Goal: Complete application form

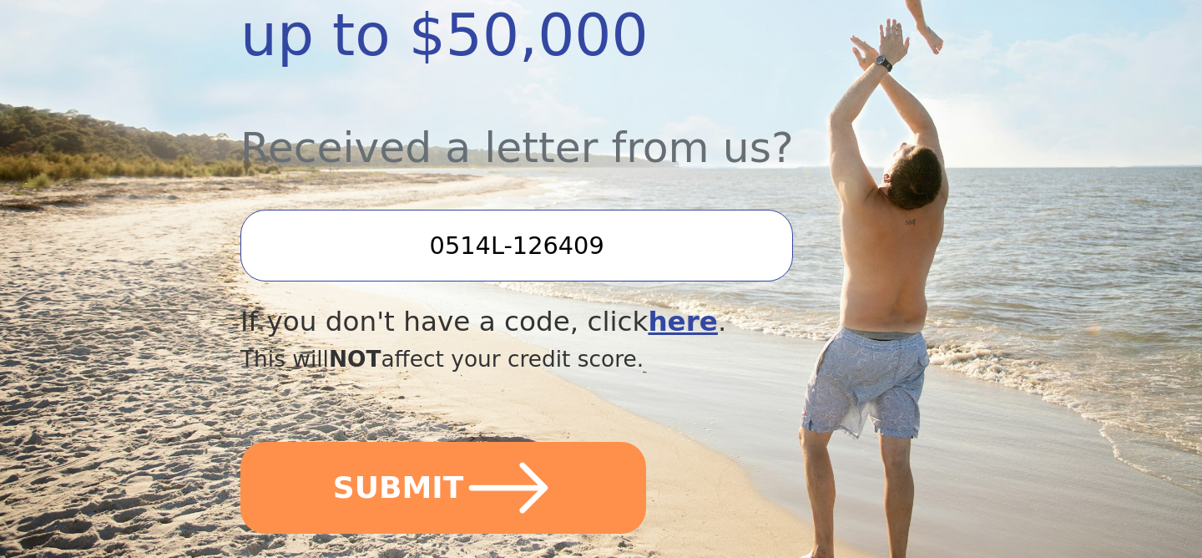
scroll to position [565, 0]
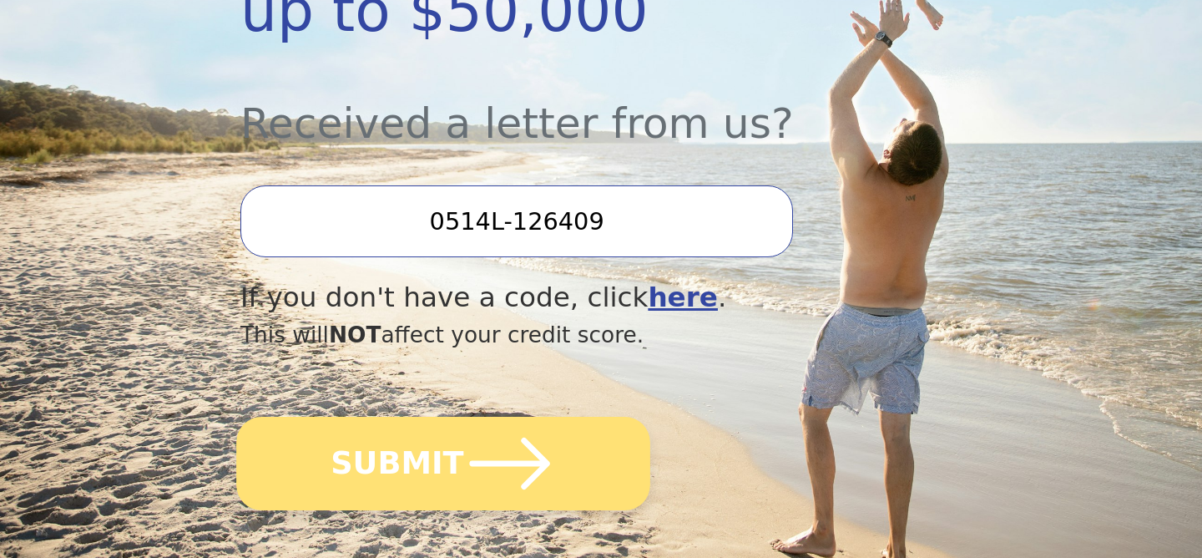
click at [598, 485] on button "SUBMIT" at bounding box center [443, 463] width 414 height 93
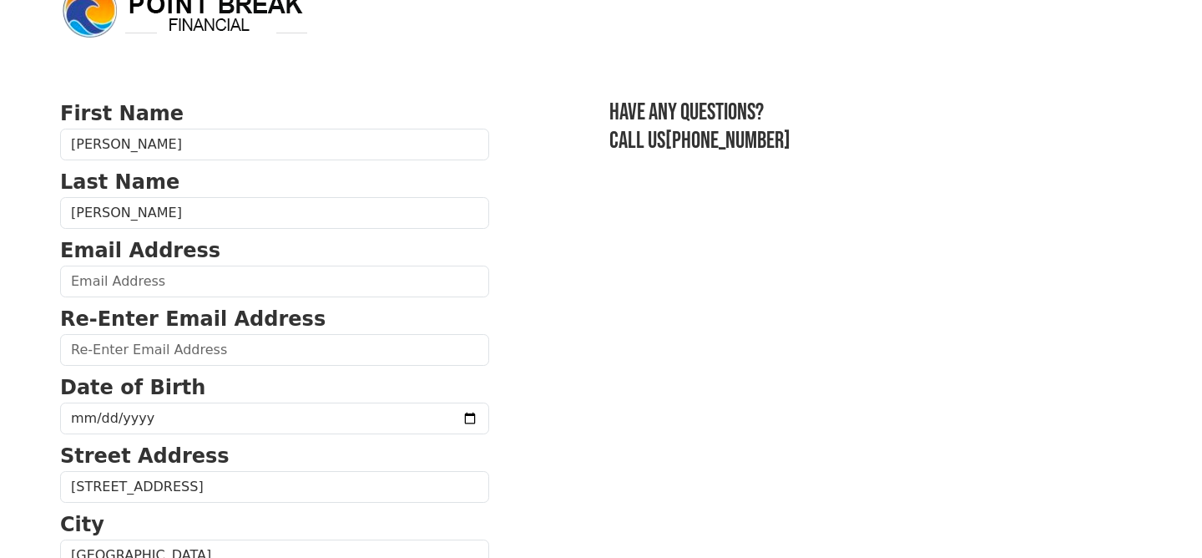
scroll to position [39, 0]
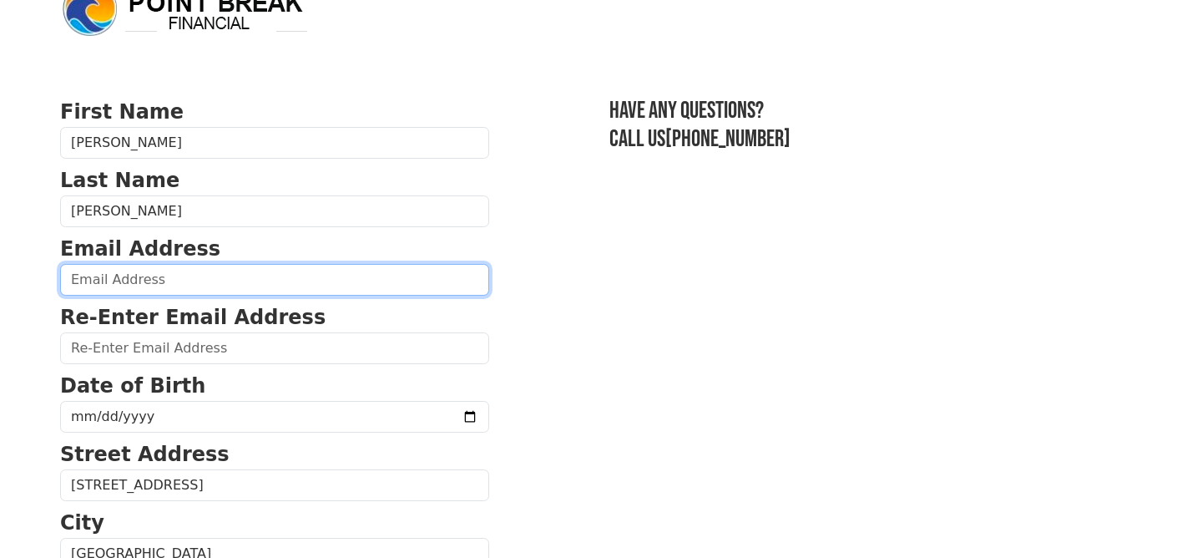
click at [348, 275] on input "email" at bounding box center [274, 280] width 429 height 32
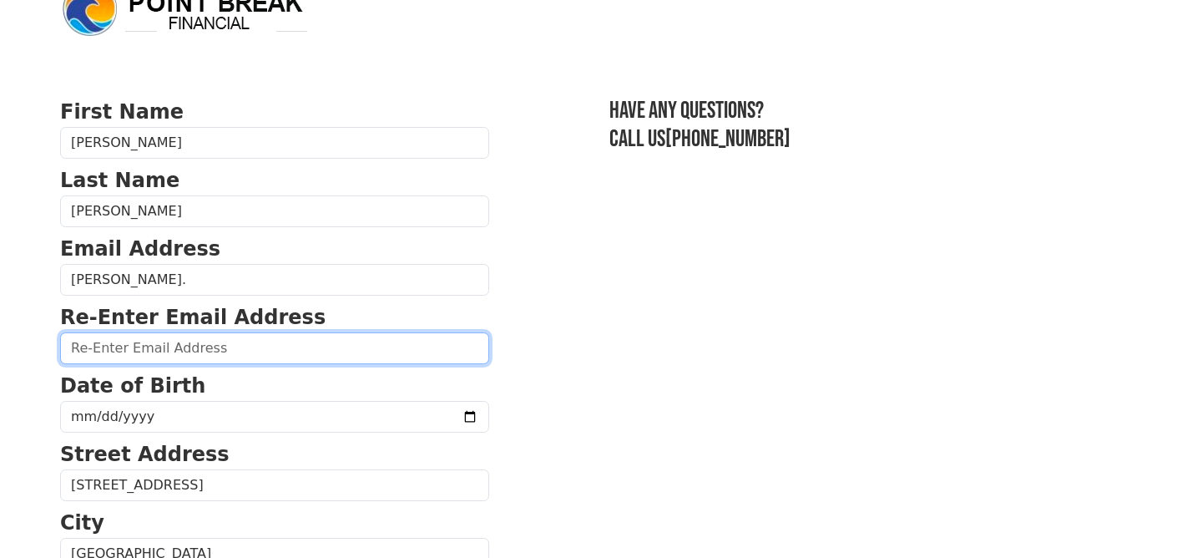
click at [301, 346] on input "email" at bounding box center [274, 348] width 429 height 32
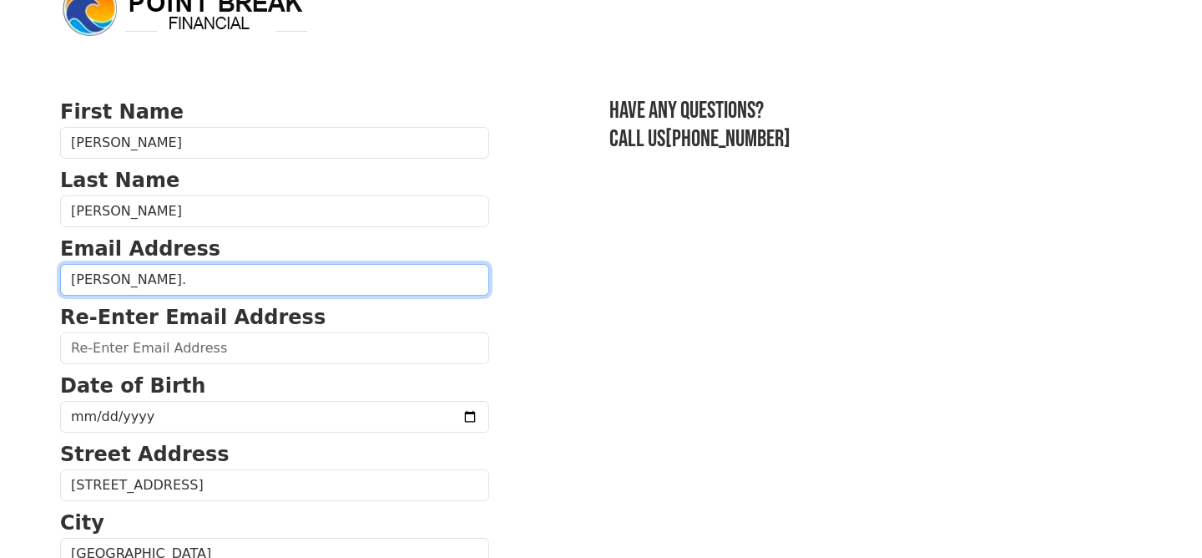
click at [265, 287] on input "nils." at bounding box center [274, 280] width 429 height 32
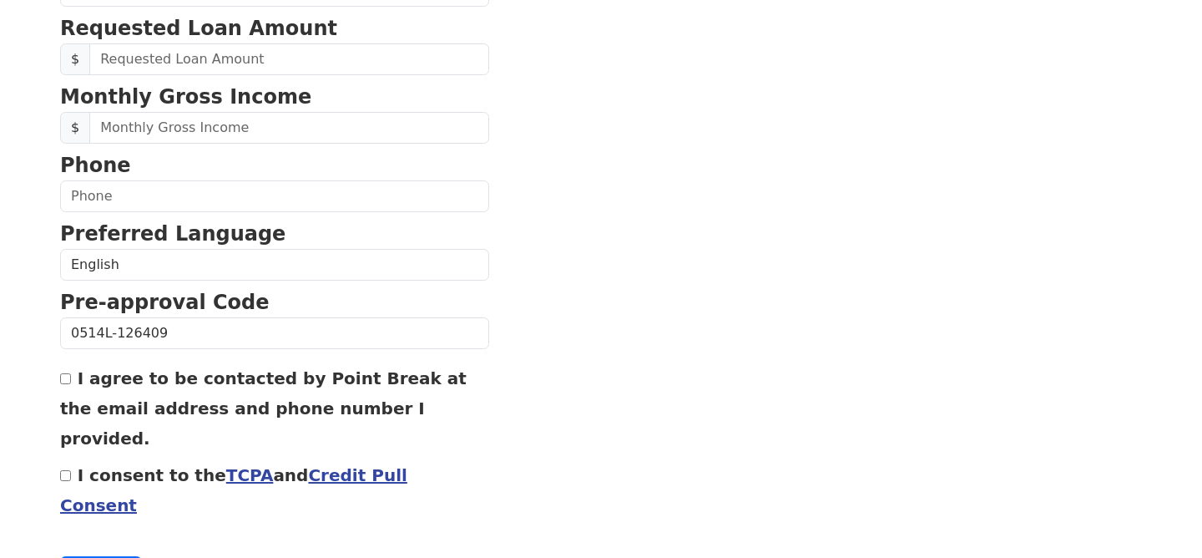
scroll to position [0, 0]
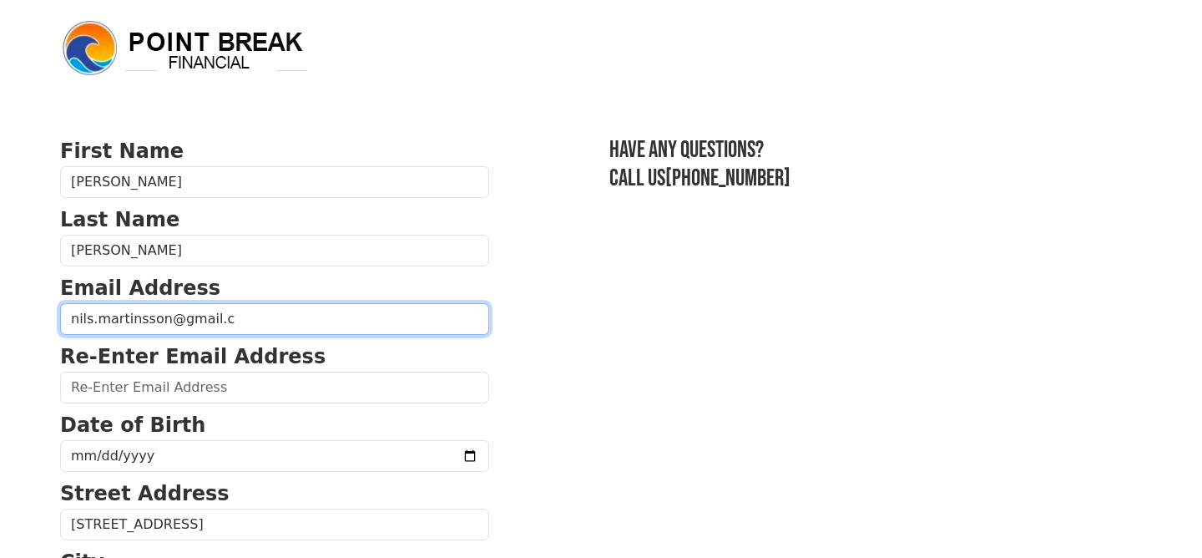
type input "nils.martinsson@gmail.c"
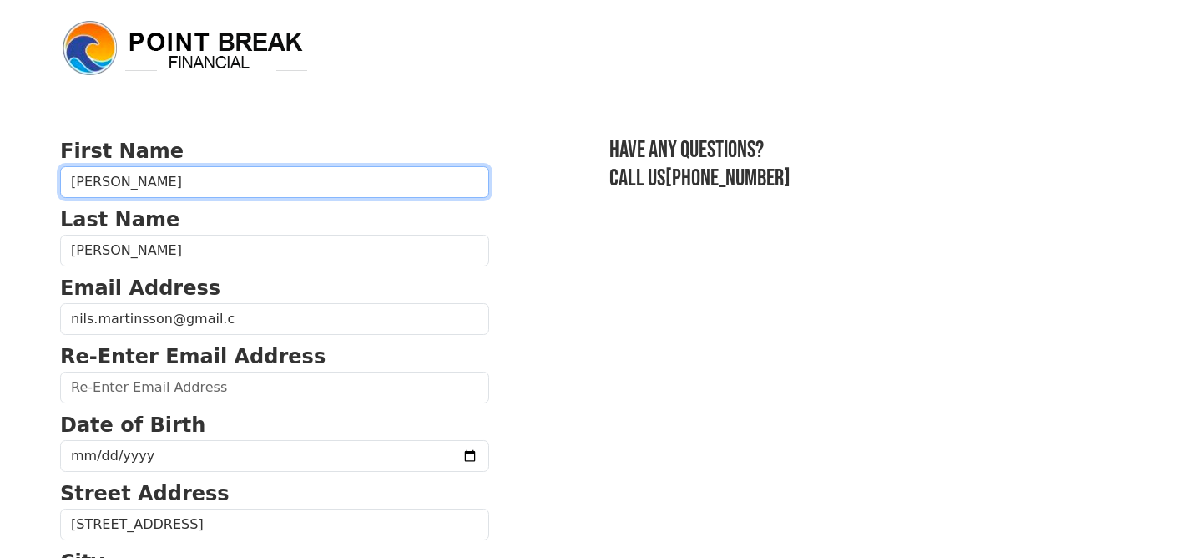
click at [153, 188] on input "John" at bounding box center [274, 182] width 429 height 32
type input "Allison"
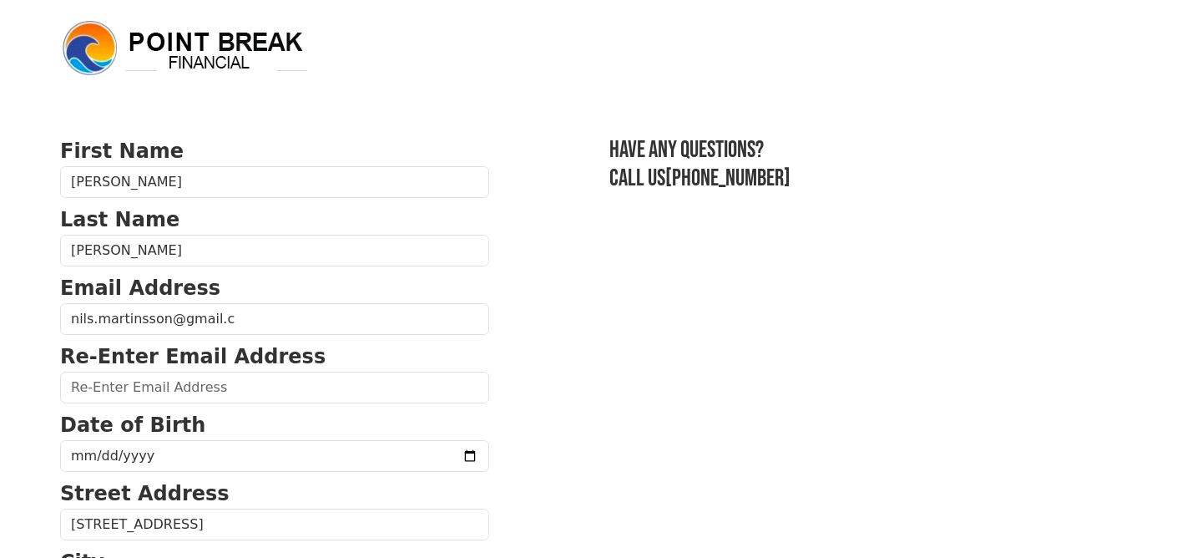
click at [43, 288] on body "First Name Allison Last Name Martinsson Email Address nils.martinsson@gmail.c R…" at bounding box center [601, 279] width 1202 height 558
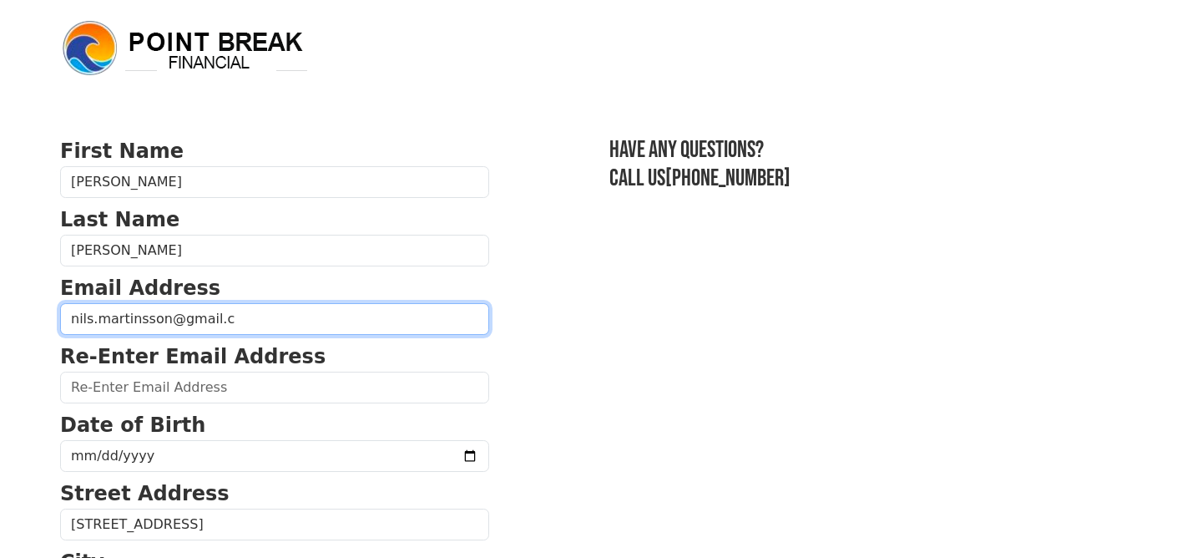
click at [84, 314] on input "nils.martinsson@gmail.c" at bounding box center [274, 319] width 429 height 32
type input "allisoncook828@gmail.com"
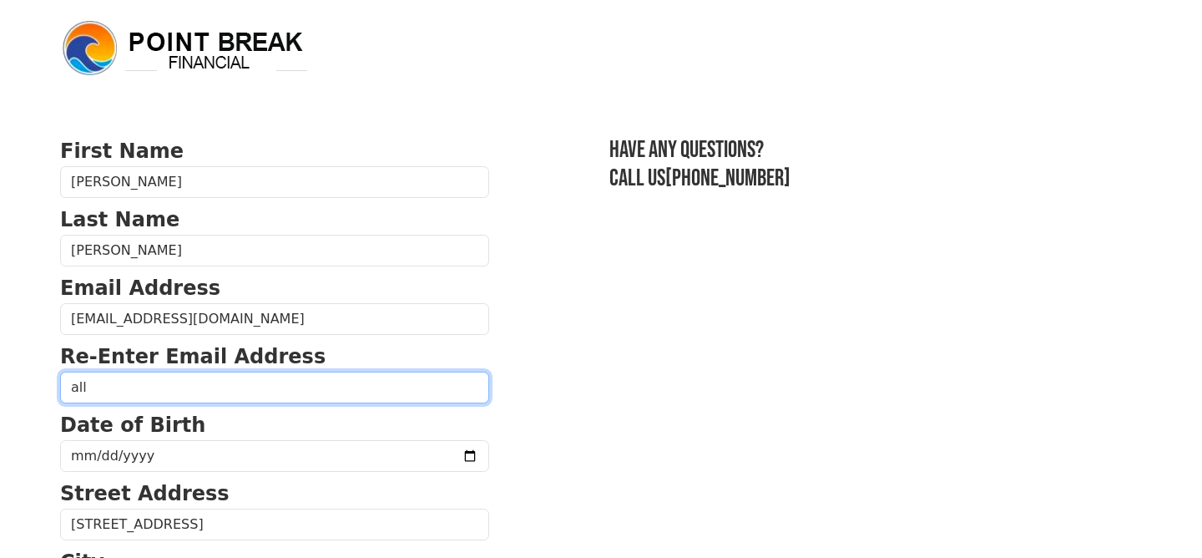
type input "allisoncook828@gmail.com"
type input "(919) 417-3400"
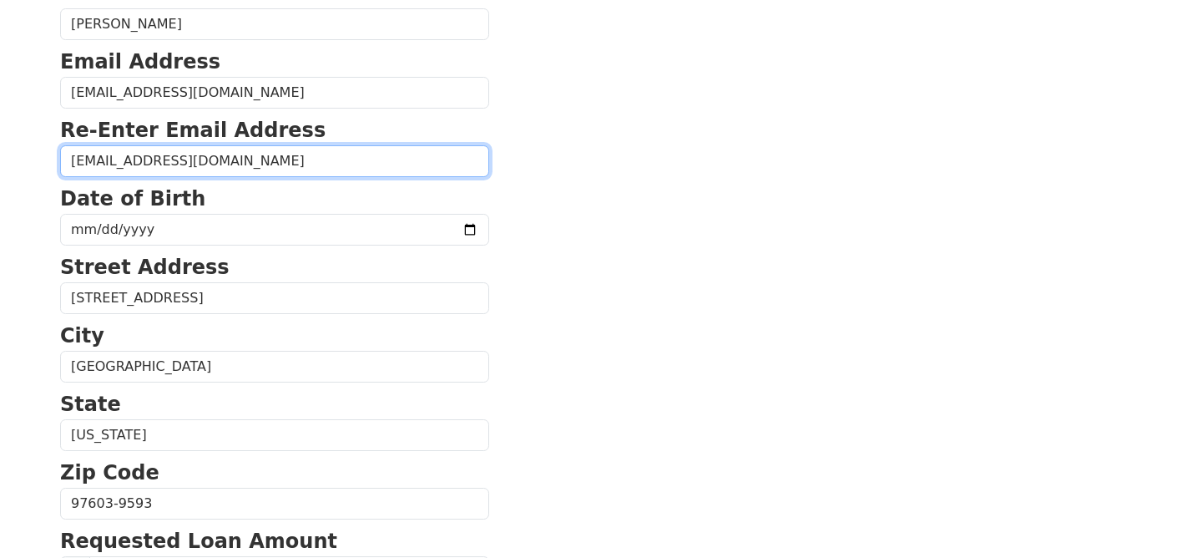
scroll to position [200, 0]
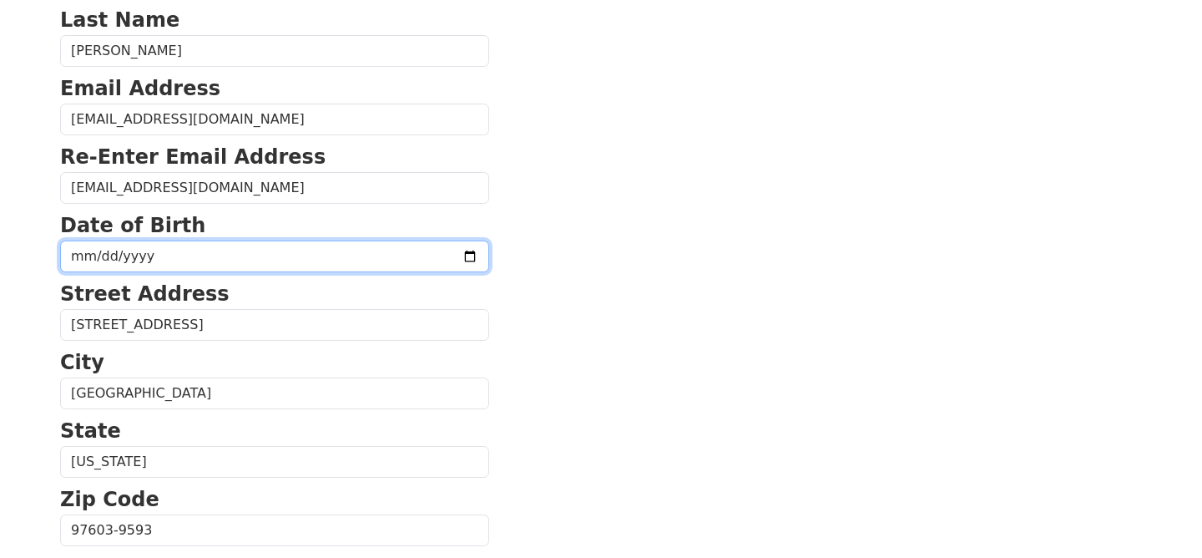
click at [203, 248] on input "date" at bounding box center [274, 256] width 429 height 32
type input "1991-10-08"
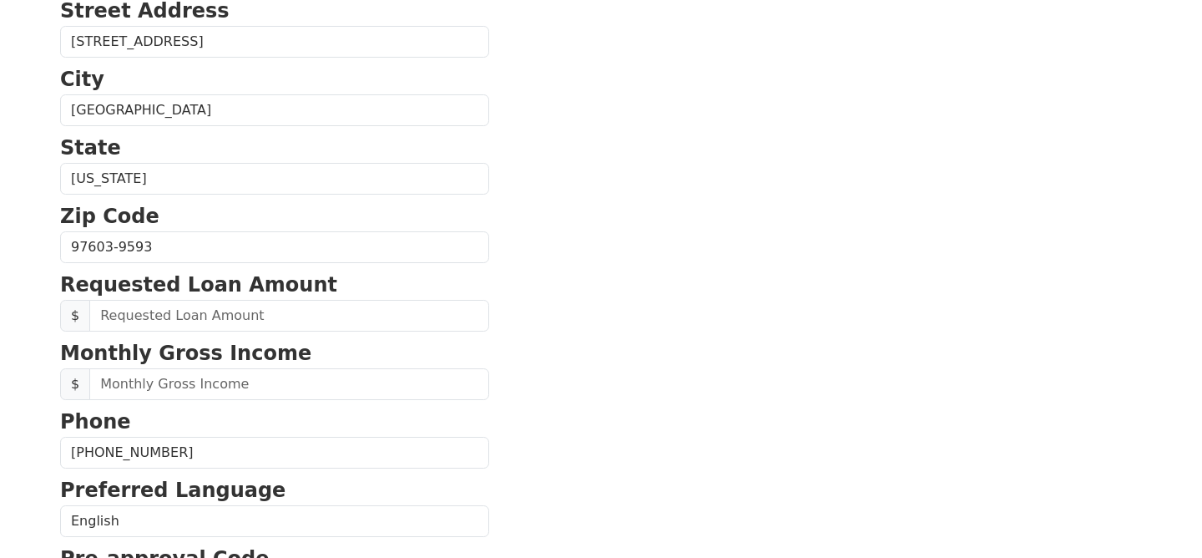
scroll to position [505, 0]
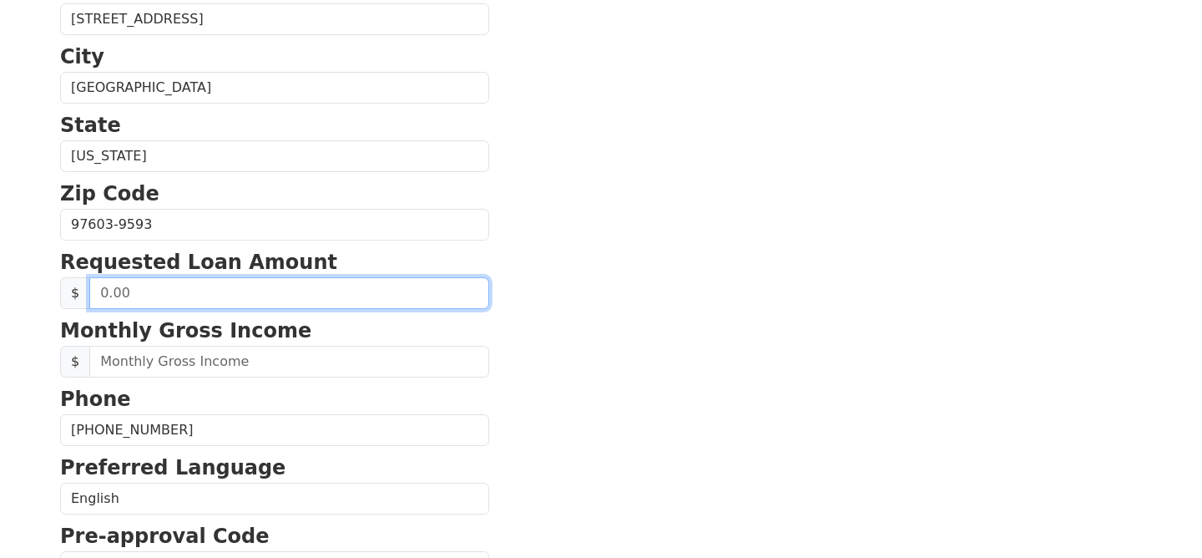
click at [197, 291] on input "text" at bounding box center [289, 293] width 400 height 32
type input "50,000.00"
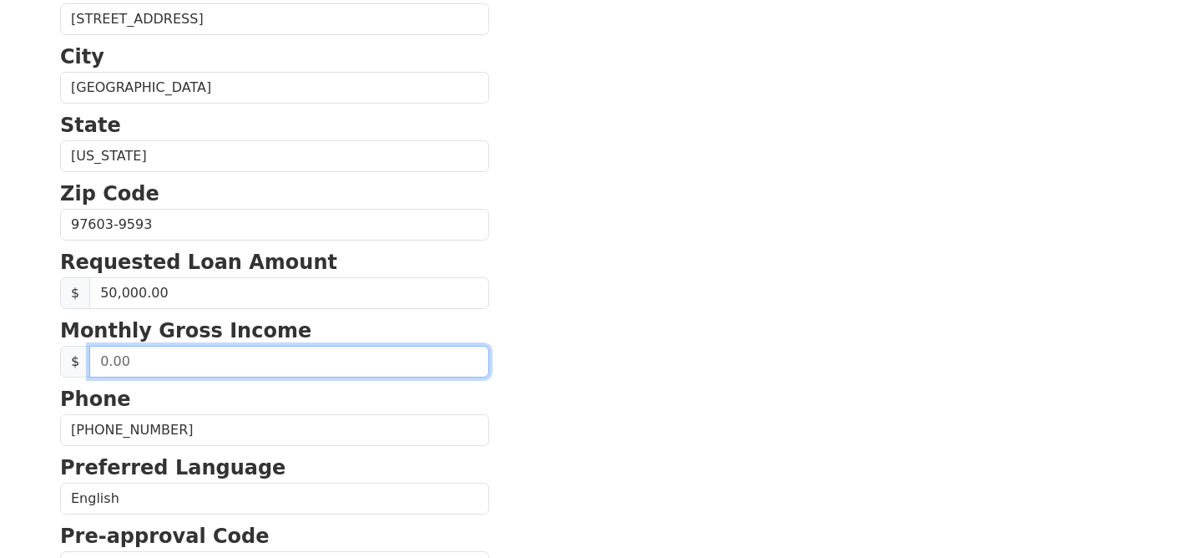
click at [206, 363] on input "text" at bounding box center [289, 362] width 400 height 32
type input "9,000.00"
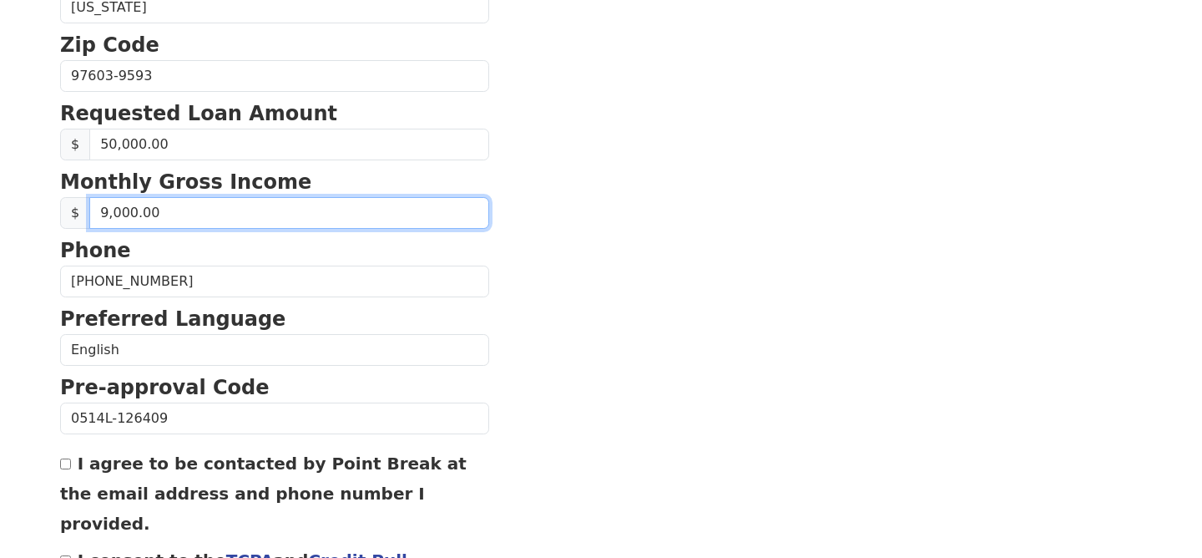
scroll to position [770, 0]
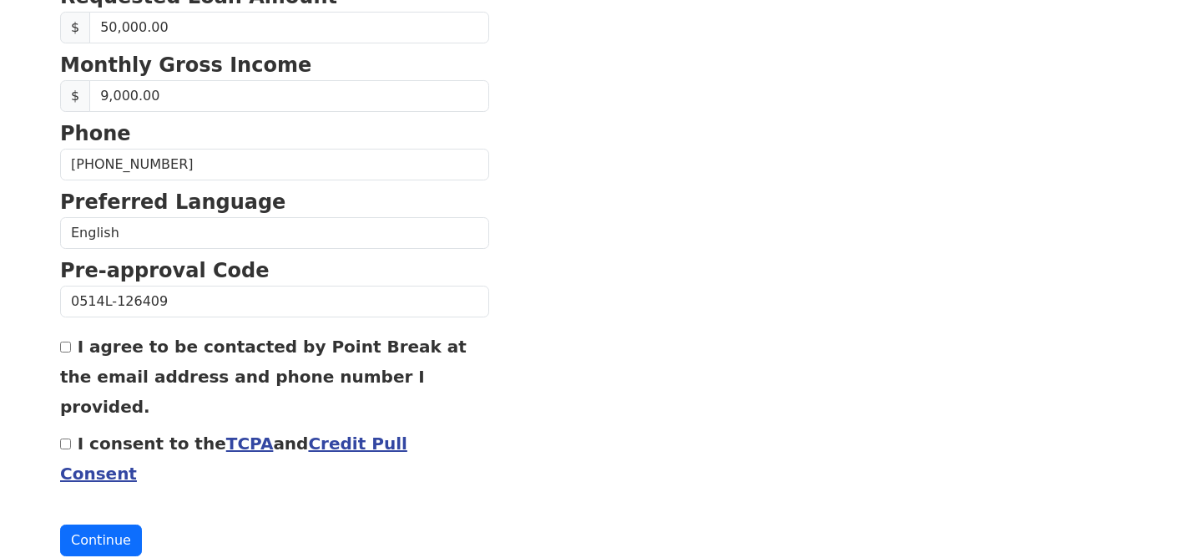
click at [351, 433] on link "Credit Pull Consent" at bounding box center [233, 458] width 347 height 50
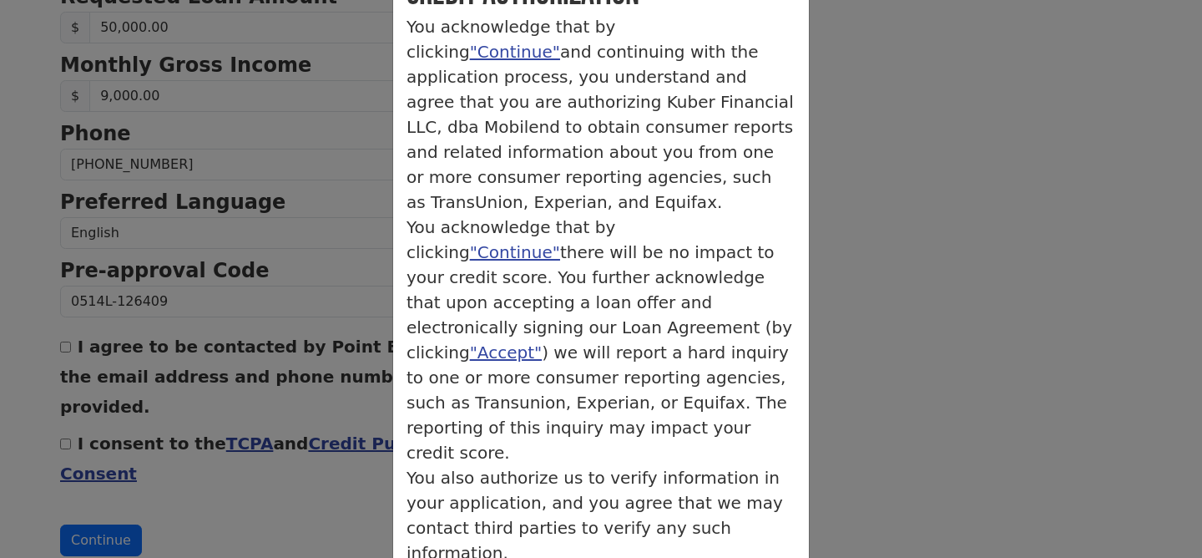
scroll to position [132, 0]
